Goal: Information Seeking & Learning: Learn about a topic

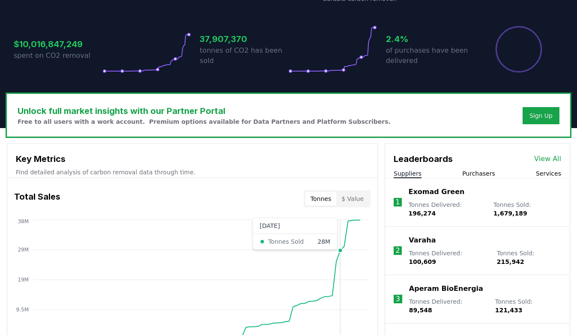
scroll to position [281, 0]
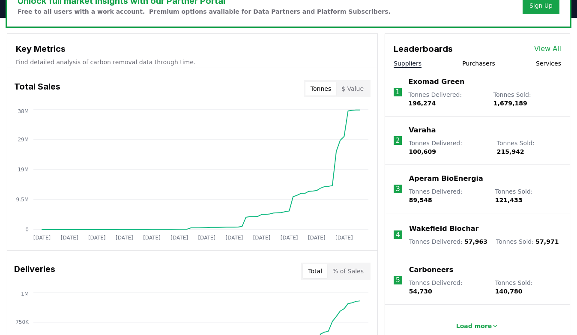
click at [486, 58] on div "Leaderboards View All Suppliers Purchasers Services" at bounding box center [477, 51] width 185 height 34
click at [486, 61] on button "Purchasers" at bounding box center [478, 63] width 33 height 9
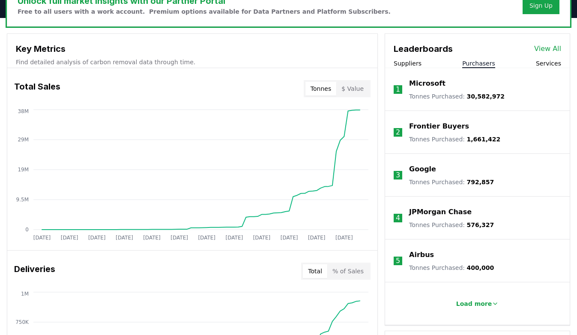
click at [558, 63] on button "Services" at bounding box center [548, 63] width 25 height 9
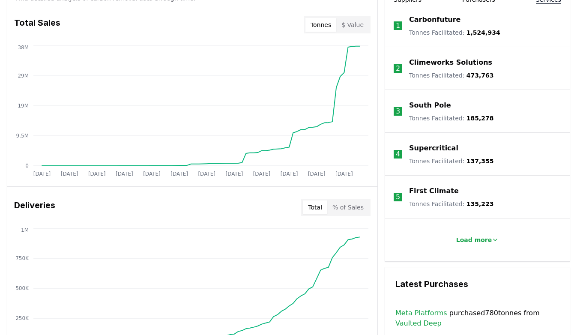
scroll to position [339, 0]
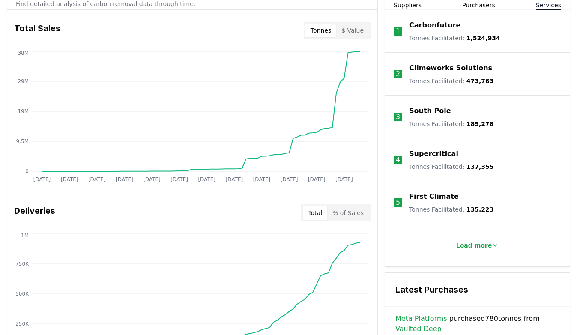
click at [436, 69] on p "Climeworks Solutions" at bounding box center [450, 68] width 83 height 10
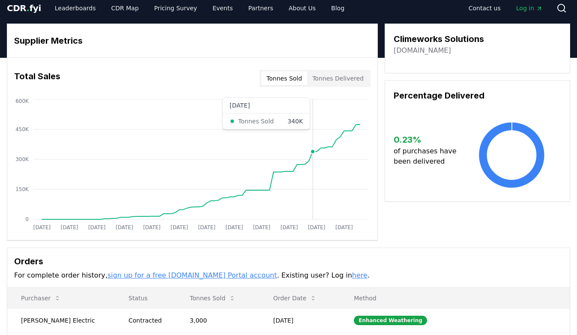
scroll to position [18, 0]
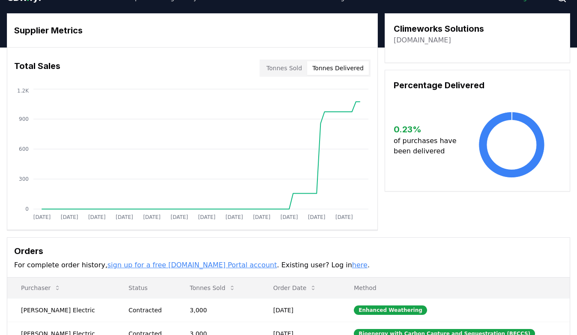
click at [338, 67] on button "Tonnes Delivered" at bounding box center [338, 68] width 62 height 14
click at [287, 67] on button "Tonnes Sold" at bounding box center [284, 68] width 46 height 14
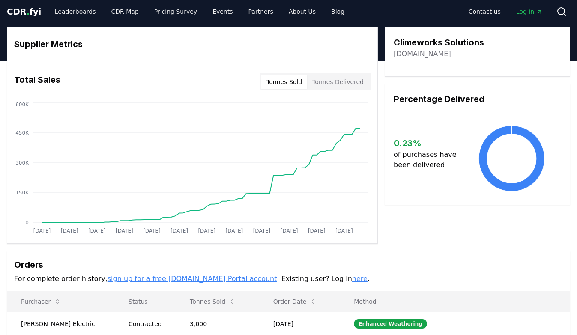
scroll to position [0, 0]
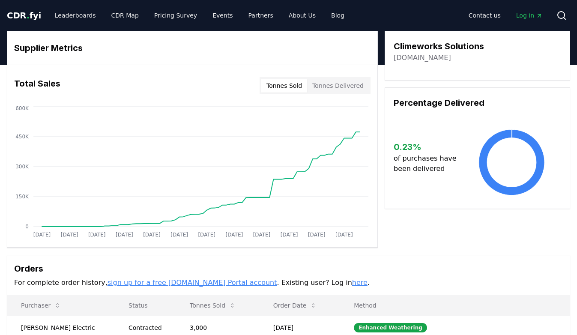
click at [529, 15] on span "Log in" at bounding box center [529, 15] width 27 height 9
